Goal: Navigation & Orientation: Find specific page/section

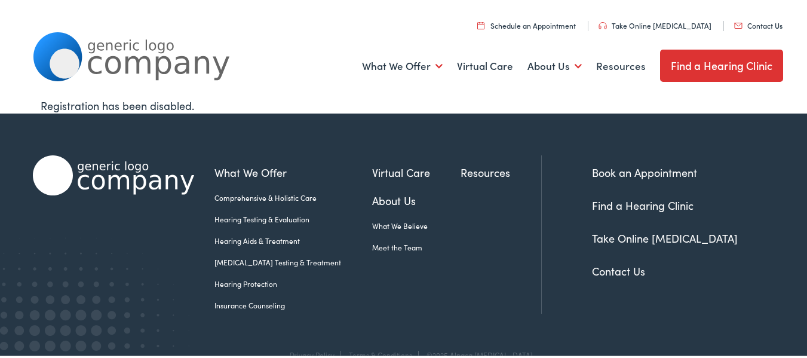
click at [698, 65] on link "Find a Hearing Clinic" at bounding box center [722, 64] width 124 height 32
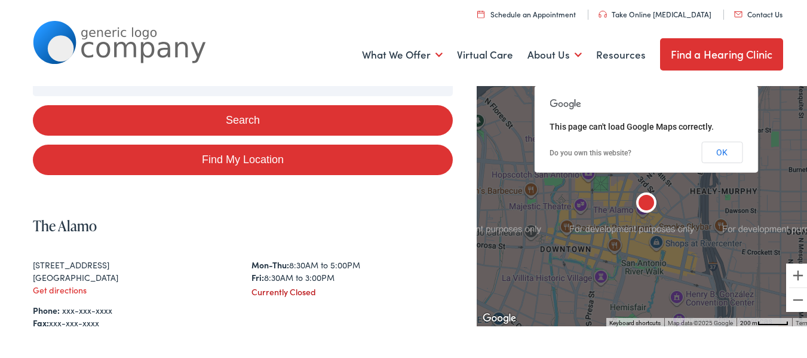
scroll to position [119, 0]
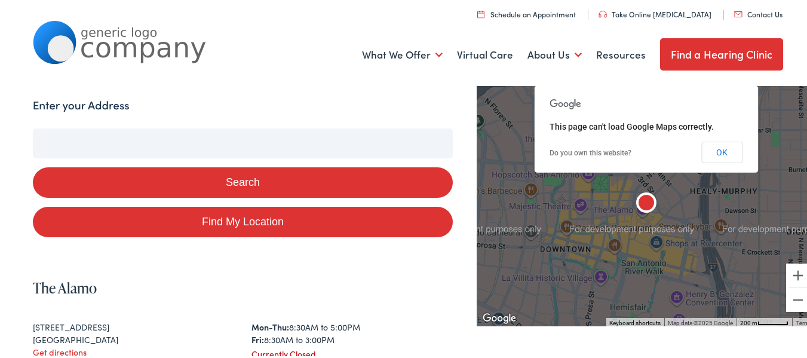
click at [54, 139] on input "Enter your Address" at bounding box center [243, 142] width 421 height 30
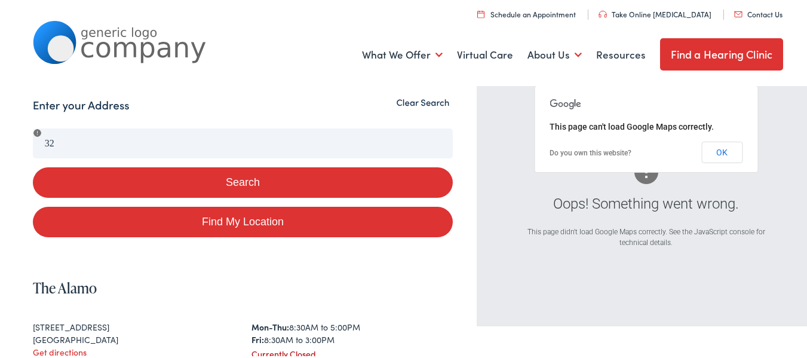
click at [27, 140] on div "Search Enter your Address 32 Search Find My Location Clear Search Oops! Somethi…" at bounding box center [408, 335] width 816 height 481
click at [249, 178] on button "Search" at bounding box center [243, 180] width 421 height 30
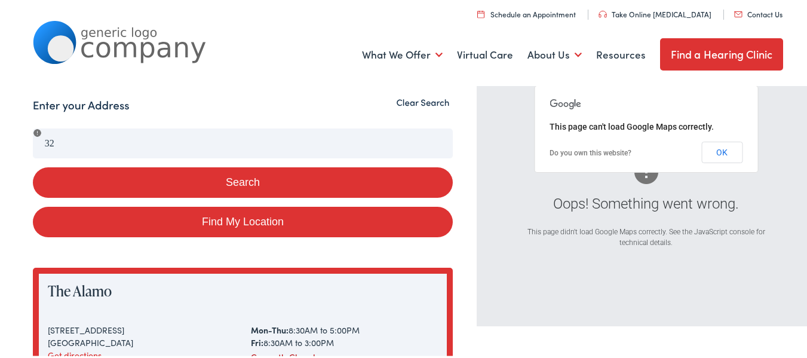
click at [237, 214] on link "Find My Location" at bounding box center [243, 220] width 421 height 30
type input "[GEOGRAPHIC_DATA], [US_STATE]"
click at [237, 214] on link "Find My Location" at bounding box center [243, 220] width 421 height 30
click at [10, 137] on div "Search Enter your Address [GEOGRAPHIC_DATA], [US_STATE] Search Find My Location…" at bounding box center [408, 332] width 816 height 474
